Goal: Find specific page/section: Find specific page/section

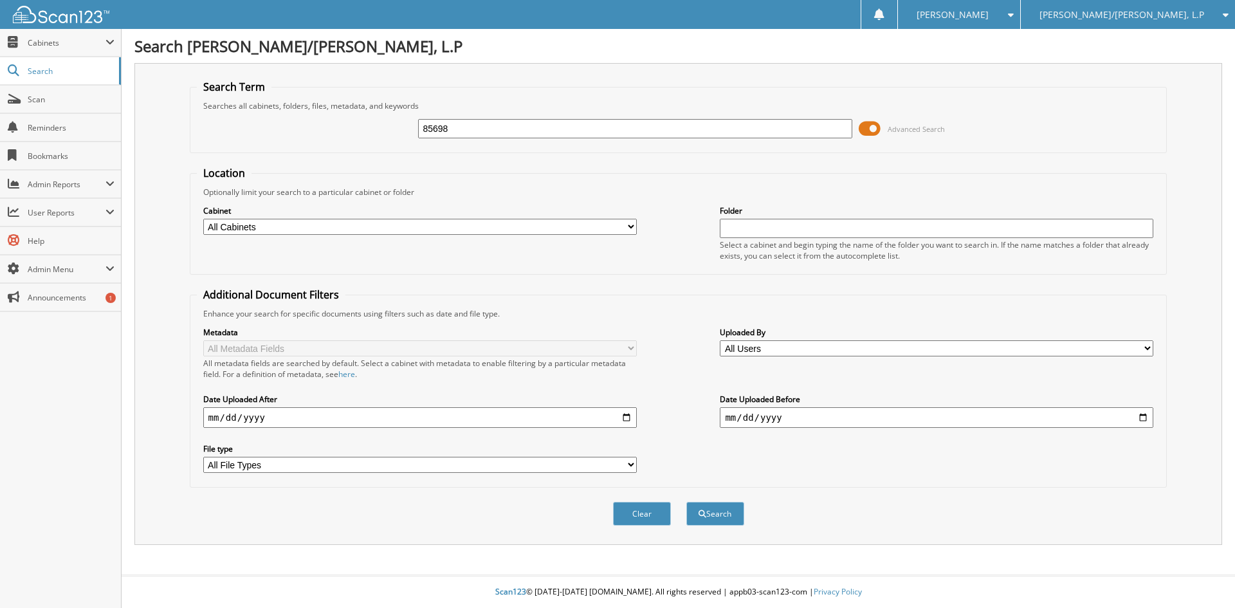
type input "85698"
click at [687, 502] on button "Search" at bounding box center [716, 514] width 58 height 24
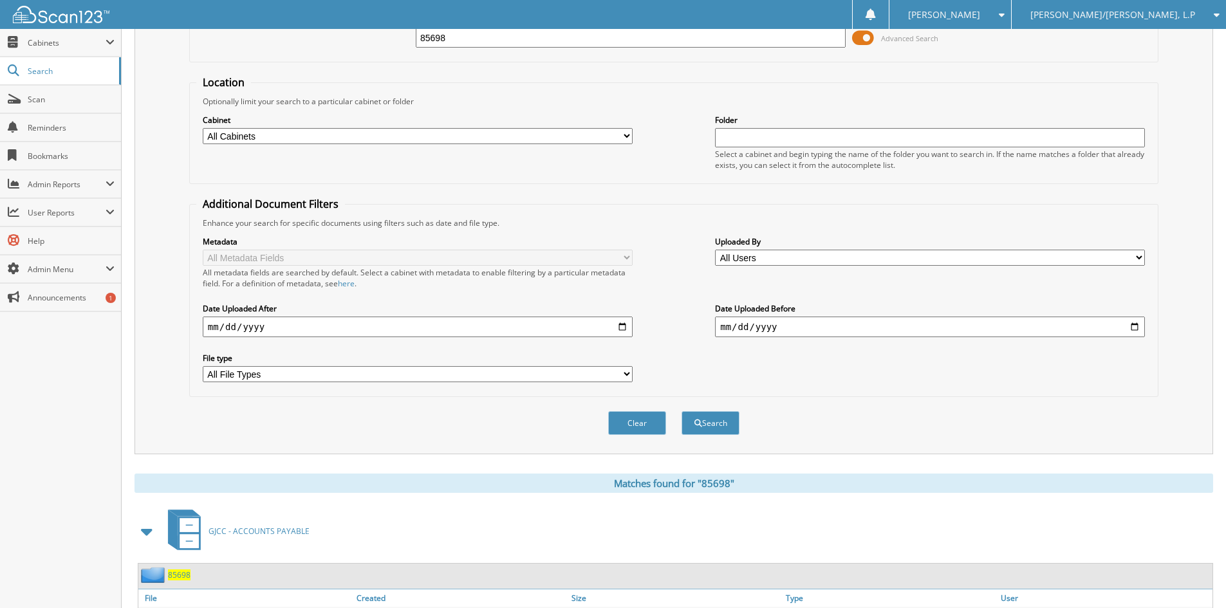
scroll to position [183, 0]
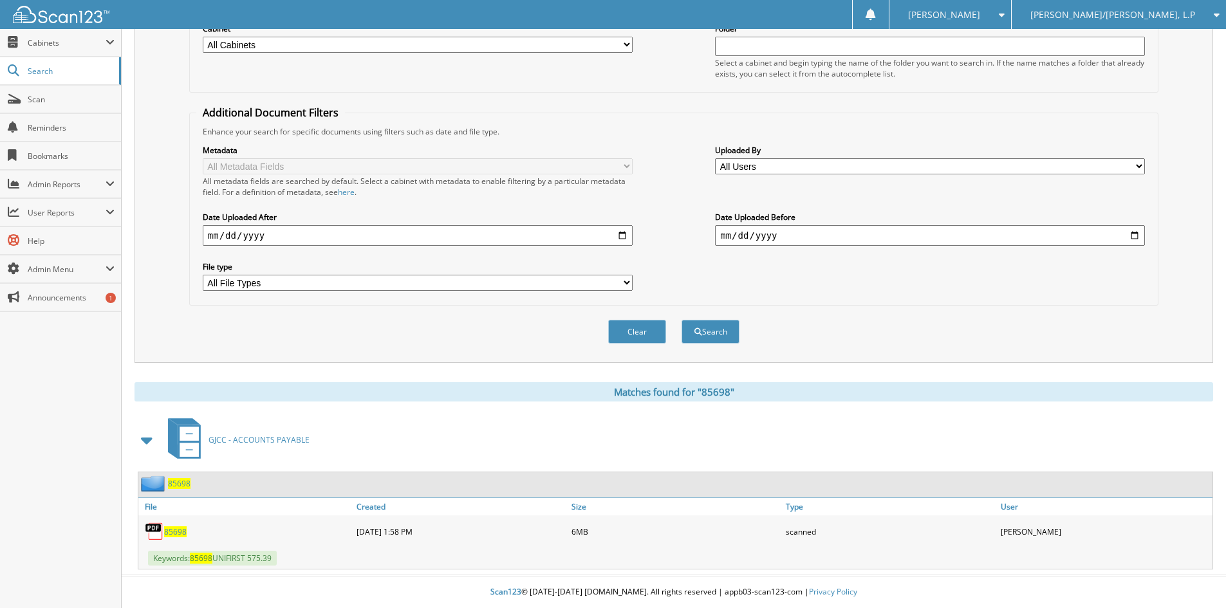
click at [176, 531] on span "85698" at bounding box center [175, 531] width 23 height 11
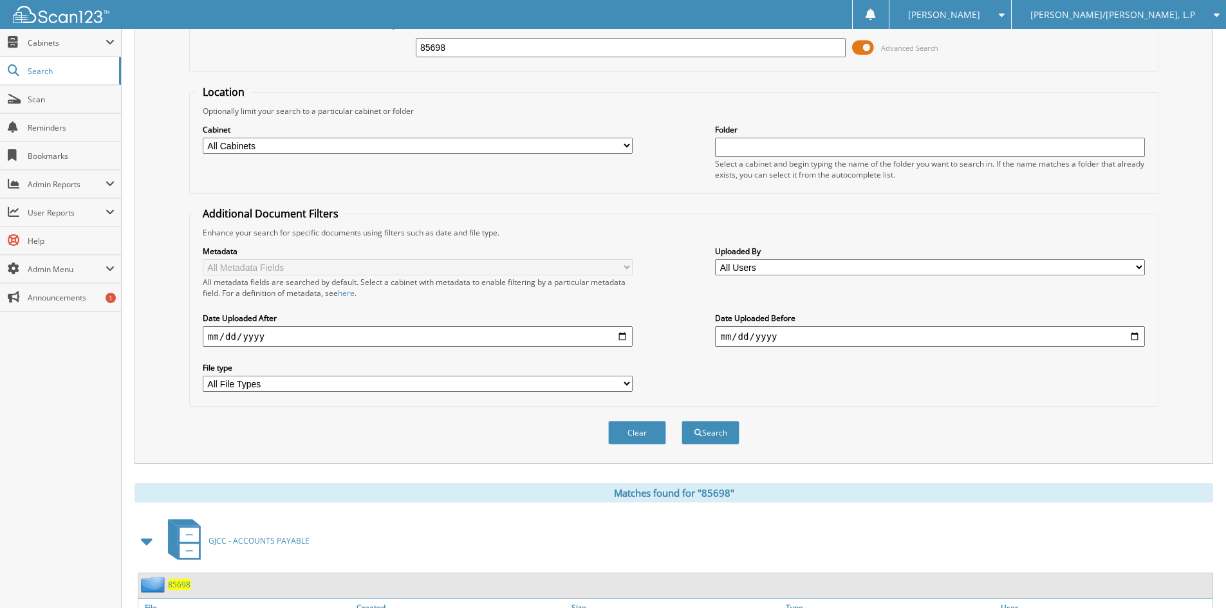
scroll to position [0, 0]
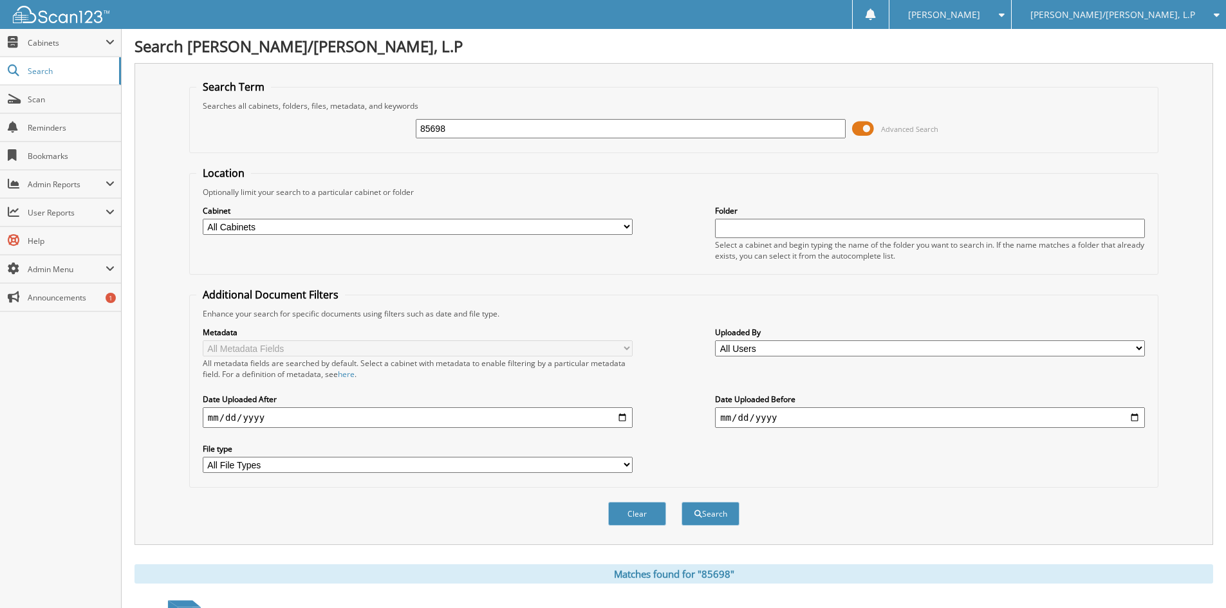
drag, startPoint x: 453, startPoint y: 130, endPoint x: 396, endPoint y: 138, distance: 57.9
click at [396, 138] on div "85698 Advanced Search" at bounding box center [673, 128] width 955 height 35
type input "unifirst"
click at [681, 502] on button "Search" at bounding box center [710, 514] width 58 height 24
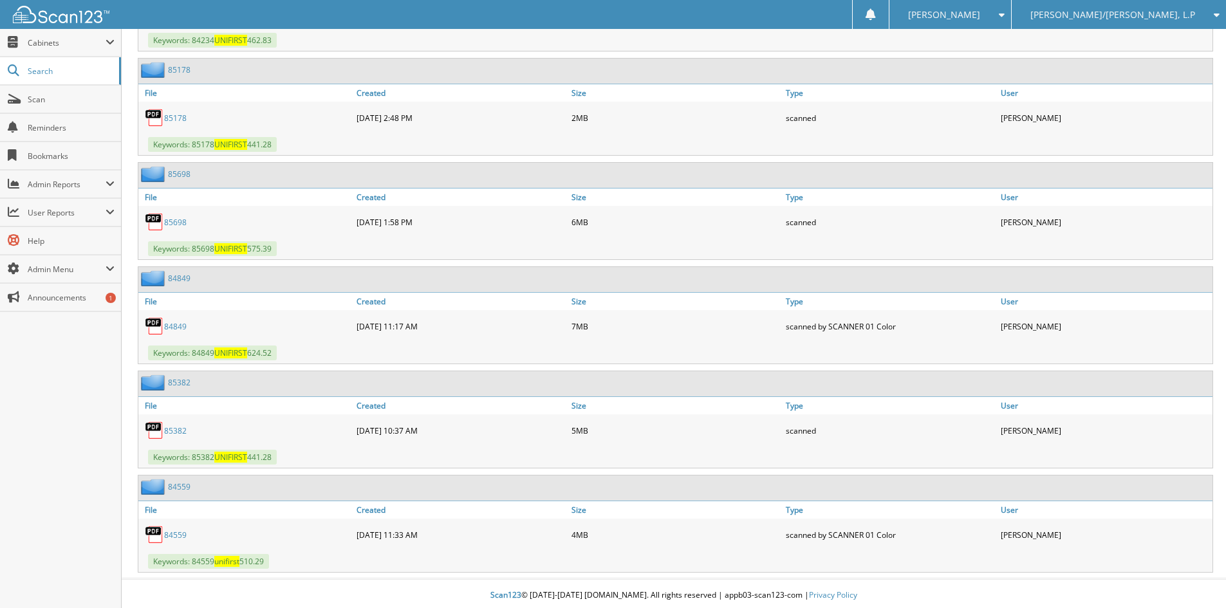
scroll to position [808, 0]
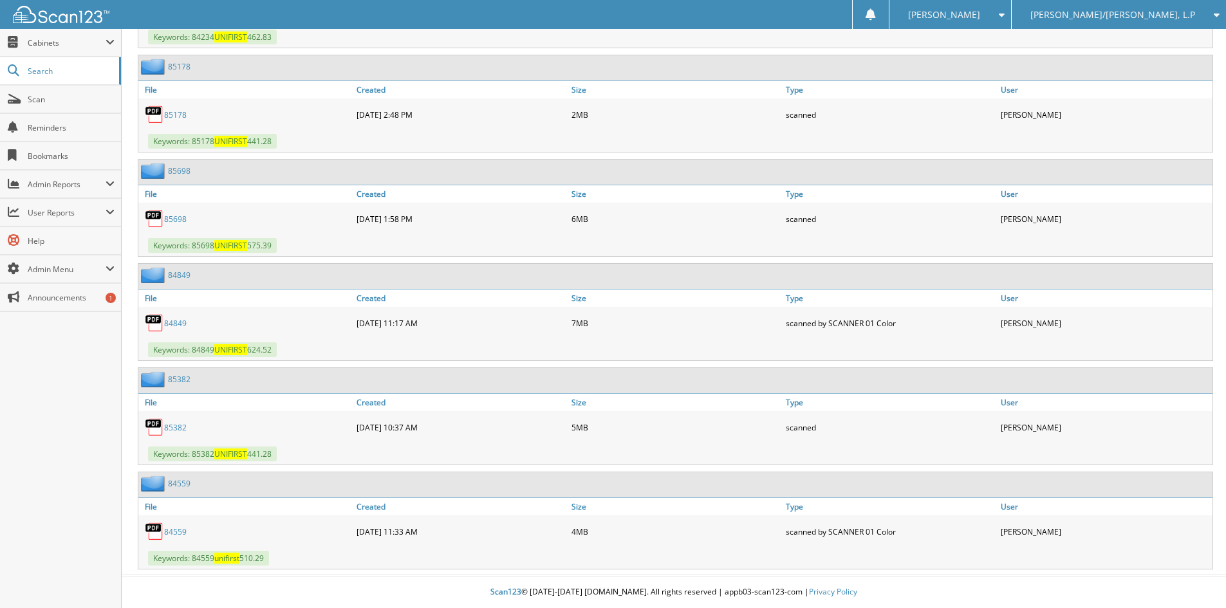
click at [176, 214] on link "85698" at bounding box center [175, 219] width 23 height 11
